Goal: Task Accomplishment & Management: Manage account settings

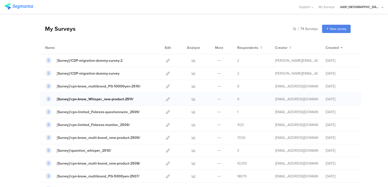
scroll to position [13, 0]
click at [166, 113] on icon at bounding box center [168, 112] width 4 height 4
click at [166, 123] on icon at bounding box center [168, 125] width 4 height 4
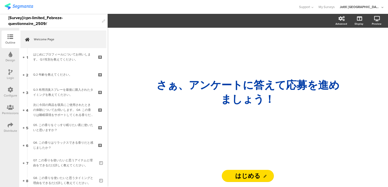
click at [12, 90] on icon at bounding box center [11, 90] width 6 height 6
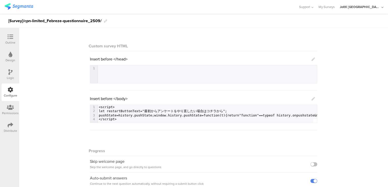
scroll to position [98, 0]
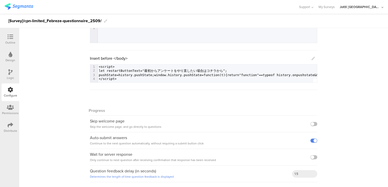
click at [6, 128] on div "Distribute" at bounding box center [11, 128] width 18 height 18
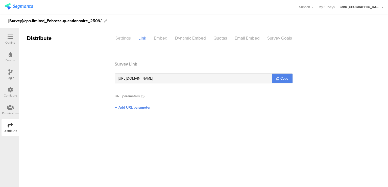
click at [124, 38] on div "Settings" at bounding box center [123, 38] width 23 height 9
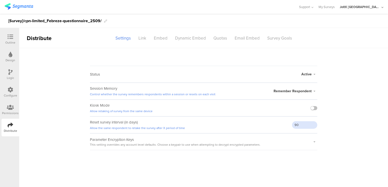
click at [300, 124] on input "90" at bounding box center [304, 125] width 25 height 8
click at [77, 122] on sg-survey-status-editor "Status Active Active Closed Schedule Start Date: End Date: Save Cancel Session …" at bounding box center [203, 99] width 369 height 102
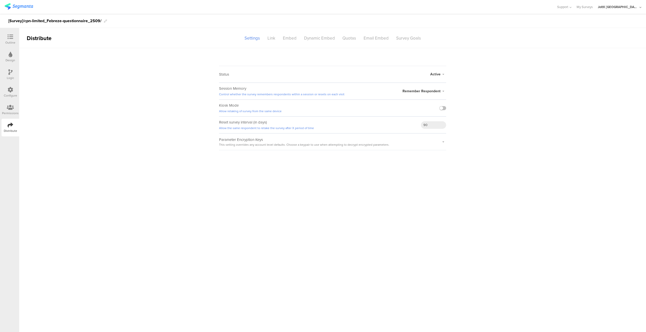
click at [12, 35] on icon at bounding box center [11, 37] width 6 height 6
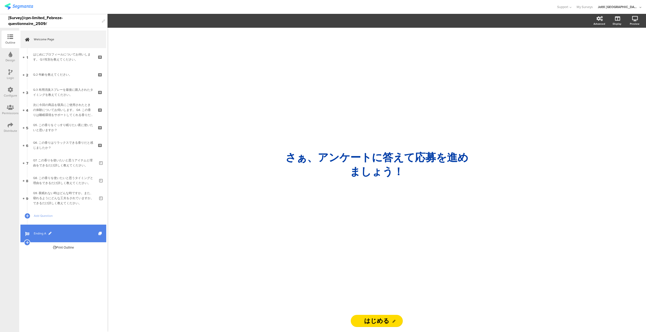
click at [44, 187] on span "Ending A" at bounding box center [66, 233] width 65 height 5
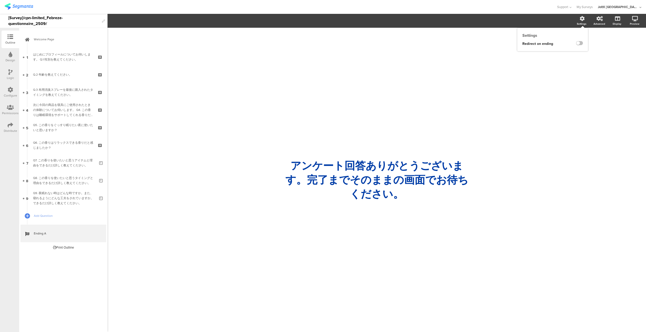
click at [387, 18] on div "Settings" at bounding box center [585, 21] width 18 height 13
click at [387, 43] on label at bounding box center [579, 43] width 7 height 4
click at [0, 0] on input "checkbox" at bounding box center [0, 0] width 0 height 0
click at [387, 55] on input "text" at bounding box center [563, 53] width 39 height 6
paste input "[URL][DOMAIN_NAME]"
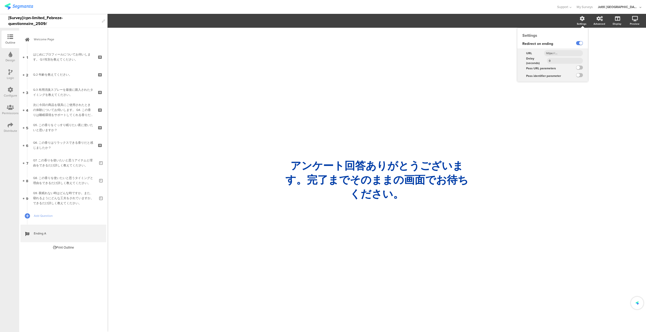
type input "[URL][DOMAIN_NAME]"
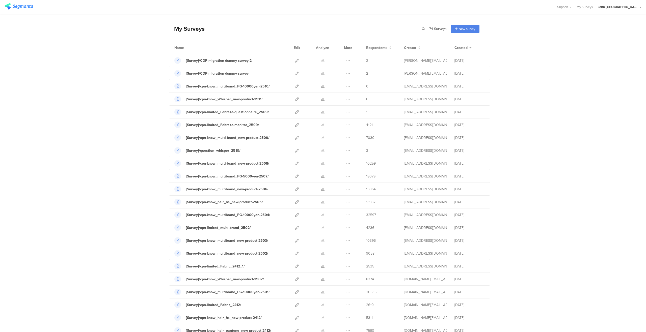
scroll to position [13, 0]
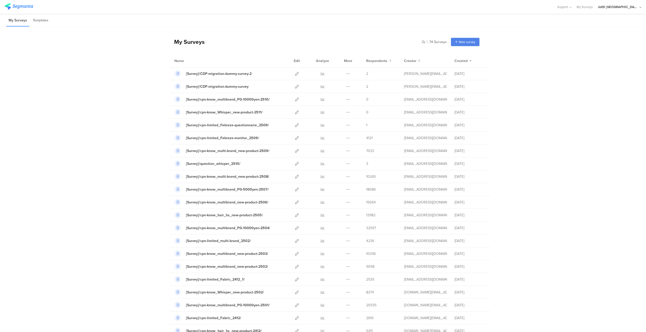
click at [295, 125] on icon at bounding box center [297, 125] width 4 height 4
click at [295, 151] on icon at bounding box center [297, 151] width 4 height 4
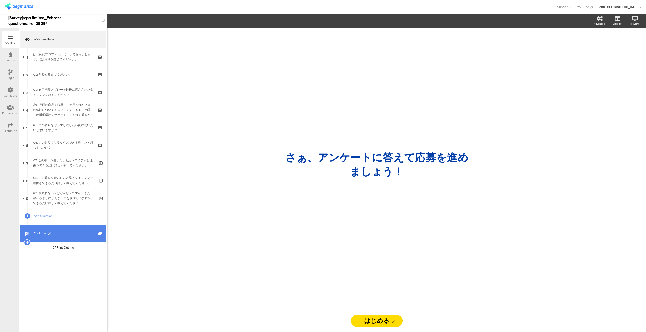
click at [40, 234] on span "Ending A" at bounding box center [66, 233] width 65 height 5
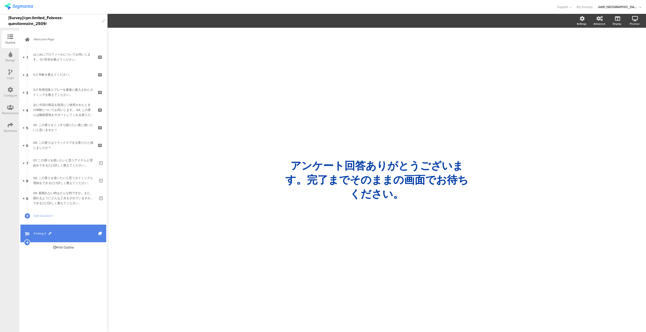
click at [36, 237] on link "Ending A" at bounding box center [63, 234] width 86 height 18
click at [578, 45] on label at bounding box center [579, 43] width 7 height 4
click at [0, 0] on input "checkbox" at bounding box center [0, 0] width 0 height 0
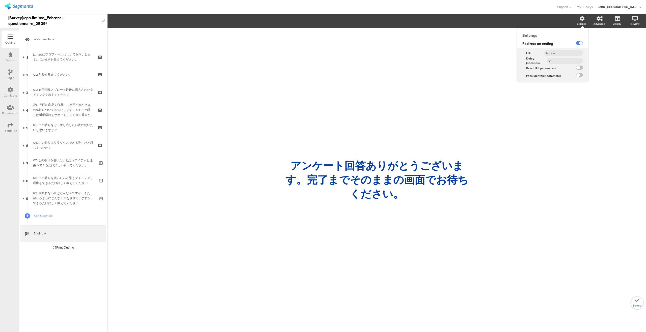
click at [565, 55] on input "text" at bounding box center [563, 53] width 39 height 6
click at [567, 55] on input "text" at bounding box center [563, 53] width 39 height 6
paste input "https://www.myrepi.com/survey/cpn-limited_Febreze-questionnaire_2509/"
type input "https://www.myrepi.com/survey/cpn-limited_Febreze-questionnaire_2509/"
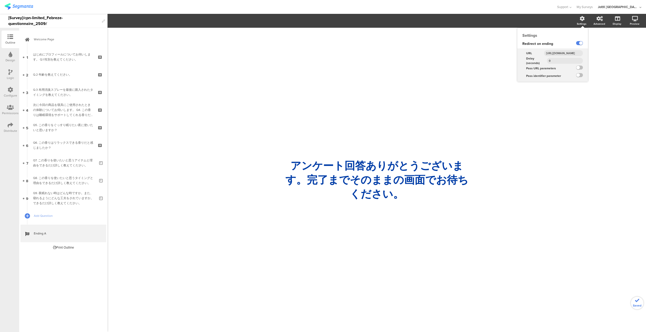
click at [563, 61] on input "0" at bounding box center [565, 61] width 36 height 6
type input "5"
click at [579, 69] on label at bounding box center [579, 68] width 7 height 4
click at [0, 0] on input "checkbox" at bounding box center [0, 0] width 0 height 0
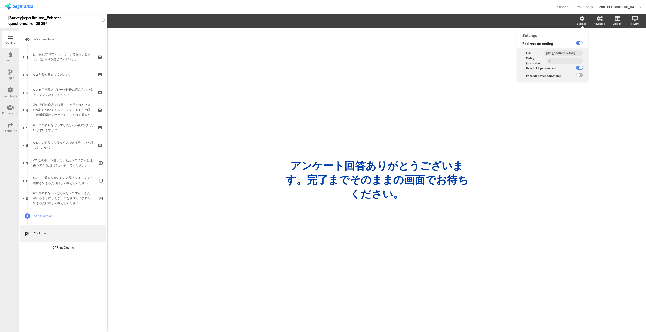
click at [579, 75] on label at bounding box center [579, 75] width 7 height 4
click at [0, 0] on input "checkbox" at bounding box center [0, 0] width 0 height 0
click at [540, 148] on div "/ アンケート回答ありがとうございます。完了までそのままの画面でお待ちください。 アンケート回答ありがとうございます。完了までそのままの画面でお待ちください。" at bounding box center [377, 180] width 539 height 305
click at [559, 59] on input "5" at bounding box center [565, 61] width 36 height 6
type input "10"
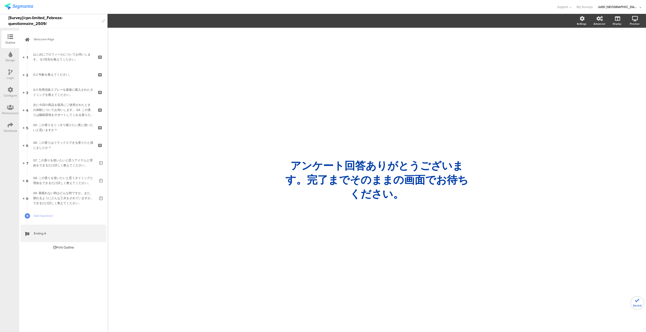
click at [546, 99] on div "/ アンケート回答ありがとうございます。完了までそのままの画面でお待ちください。 アンケート回答ありがとうございます。完了までそのままの画面でお待ちください。" at bounding box center [377, 180] width 539 height 305
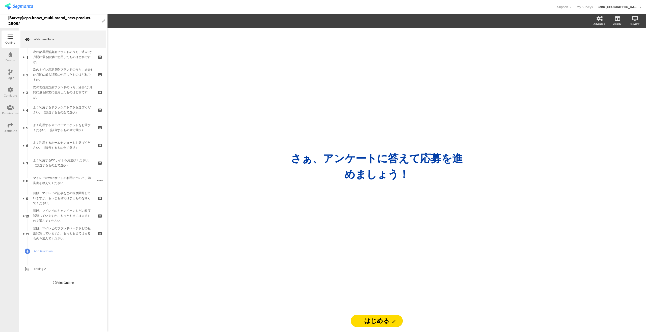
click at [14, 131] on div "Distribute" at bounding box center [10, 131] width 13 height 5
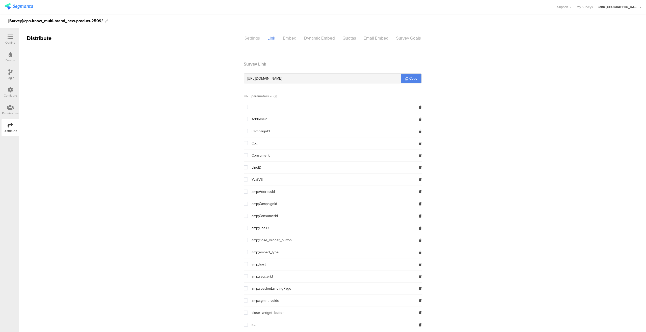
click at [247, 37] on div "Settings" at bounding box center [252, 38] width 23 height 9
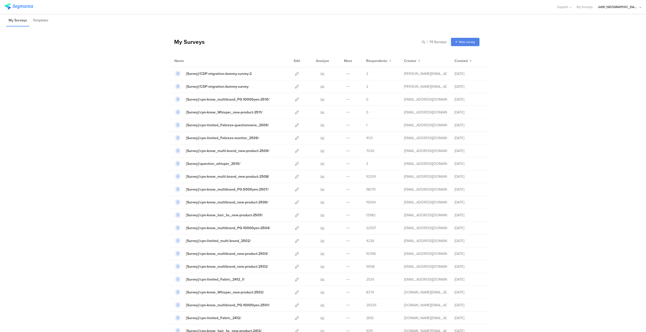
scroll to position [13, 0]
